Goal: Find specific page/section: Find specific page/section

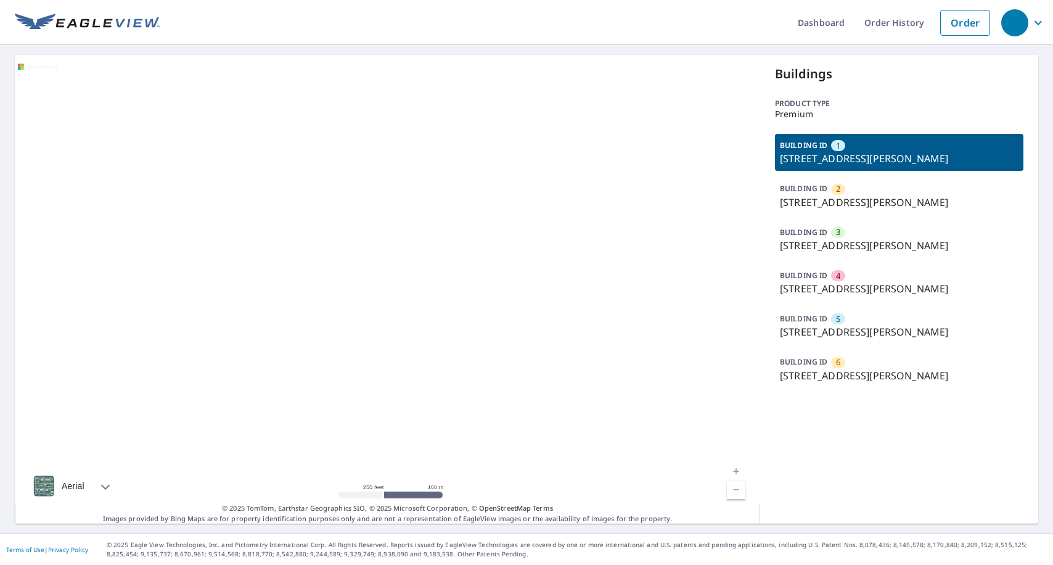
click at [877, 243] on p "4423 S Kirkman Rd, Orlando, FL, 32811" at bounding box center [899, 245] width 239 height 15
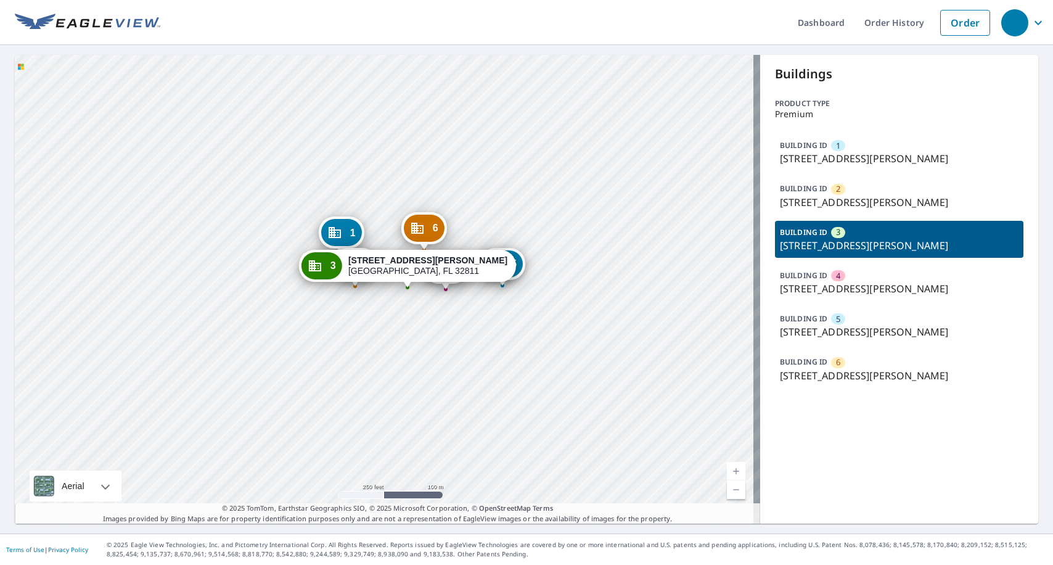
click at [509, 346] on div "1 4403 S Kirkman Rd Orlando, FL 32811 2 4425 S Kirkman Rd Orlando, FL 32811 4 4…" at bounding box center [387, 289] width 745 height 469
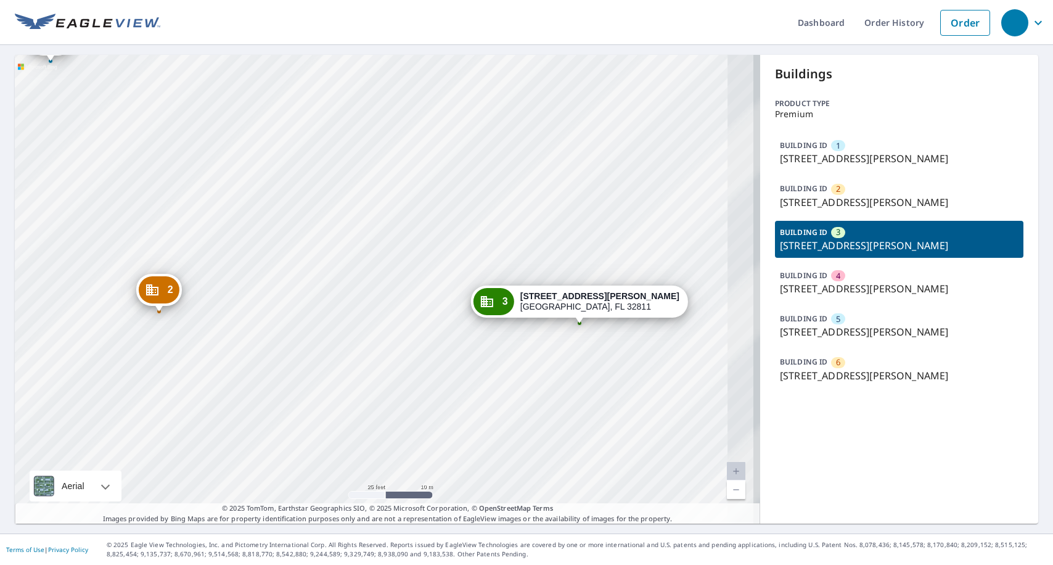
drag, startPoint x: 354, startPoint y: 264, endPoint x: 284, endPoint y: 253, distance: 71.7
click at [284, 253] on div "1 4403 S Kirkman Rd Orlando, FL 32811 2 4425 S Kirkman Rd Orlando, FL 32811 4 4…" at bounding box center [387, 289] width 745 height 469
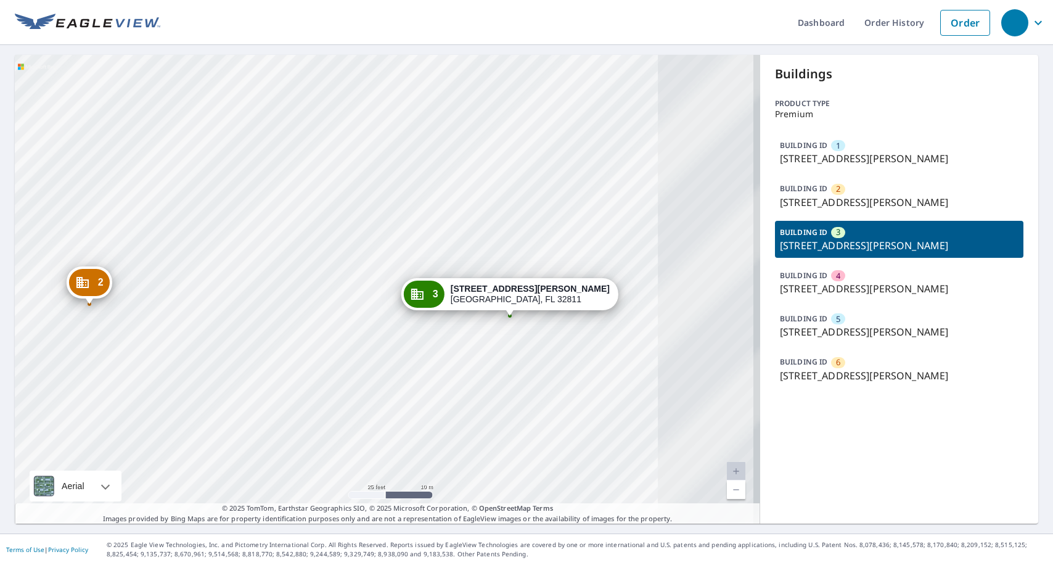
drag, startPoint x: 498, startPoint y: 243, endPoint x: 501, endPoint y: 252, distance: 9.7
click at [501, 252] on div "1 4403 S Kirkman Rd Orlando, FL 32811 2 4425 S Kirkman Rd Orlando, FL 32811 4 4…" at bounding box center [387, 289] width 745 height 469
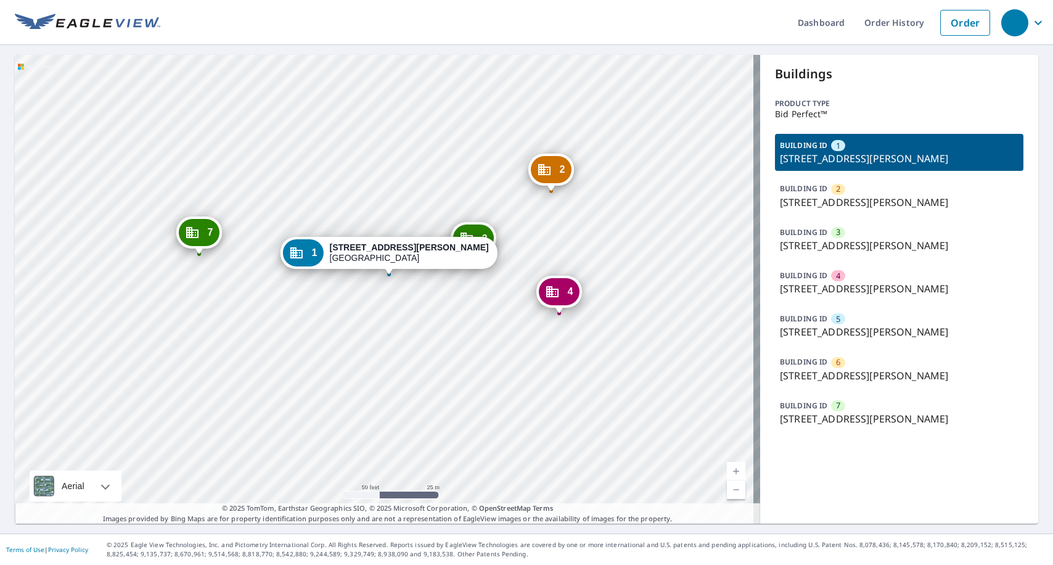
drag, startPoint x: 463, startPoint y: 285, endPoint x: 507, endPoint y: 310, distance: 51.1
click at [507, 310] on div "2 [STREET_ADDRESS][PERSON_NAME] 3 [STREET_ADDRESS][PERSON_NAME] 4 [STREET_ADDRE…" at bounding box center [387, 289] width 745 height 469
